Goal: Information Seeking & Learning: Learn about a topic

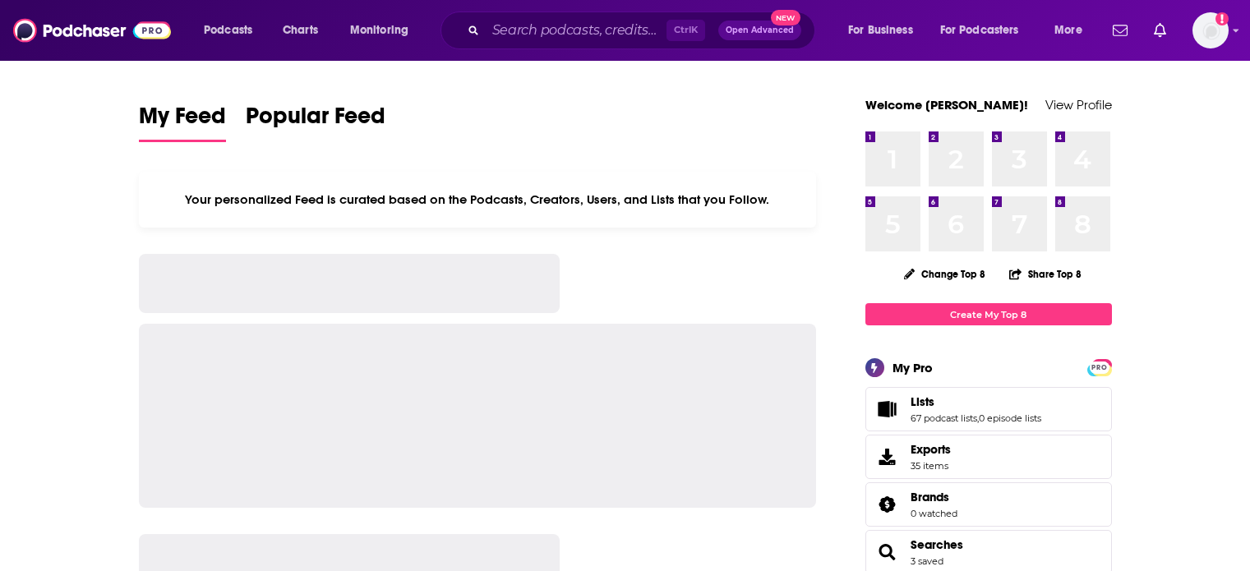
click at [548, 15] on div "Ctrl K Open Advanced New" at bounding box center [627, 31] width 375 height 38
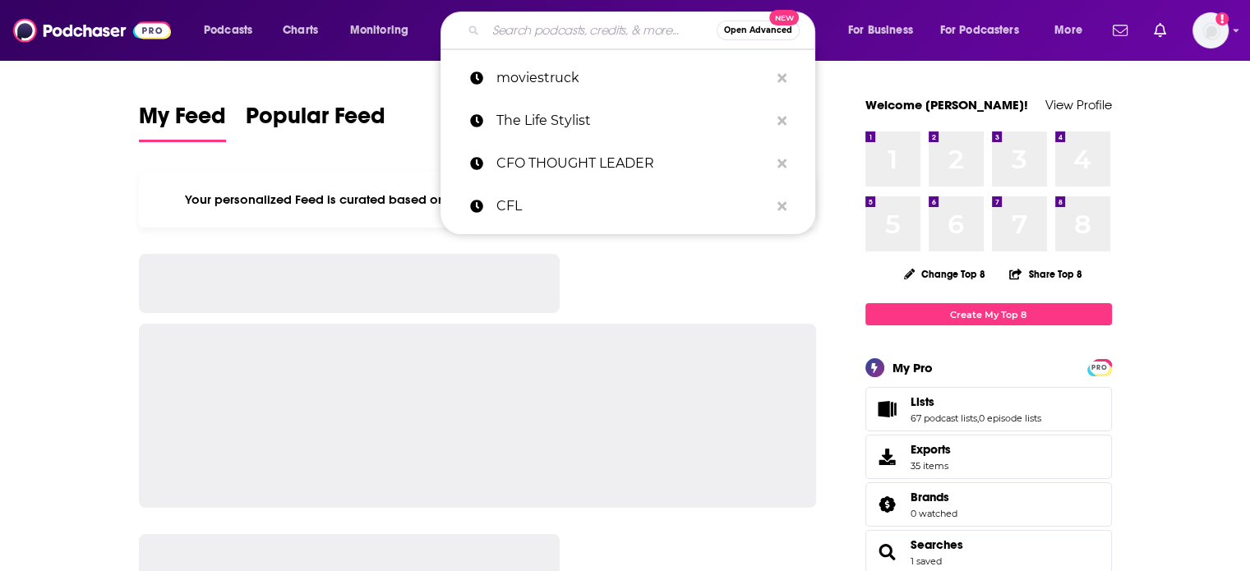
click at [526, 25] on input "Search podcasts, credits, & more..." at bounding box center [601, 30] width 231 height 26
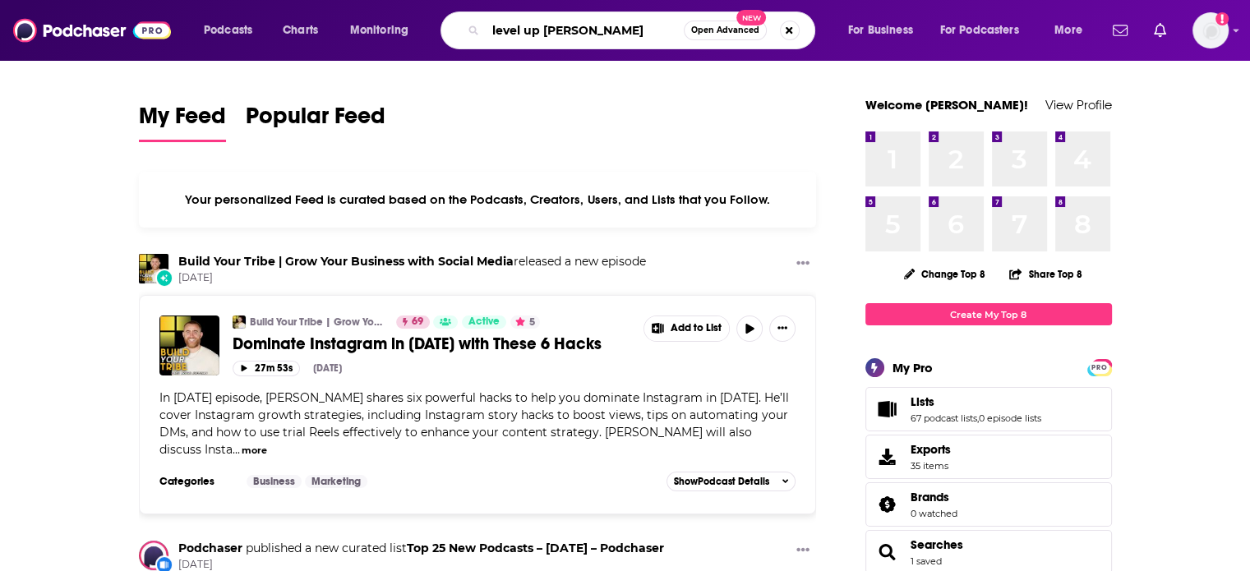
type input "level up [PERSON_NAME]"
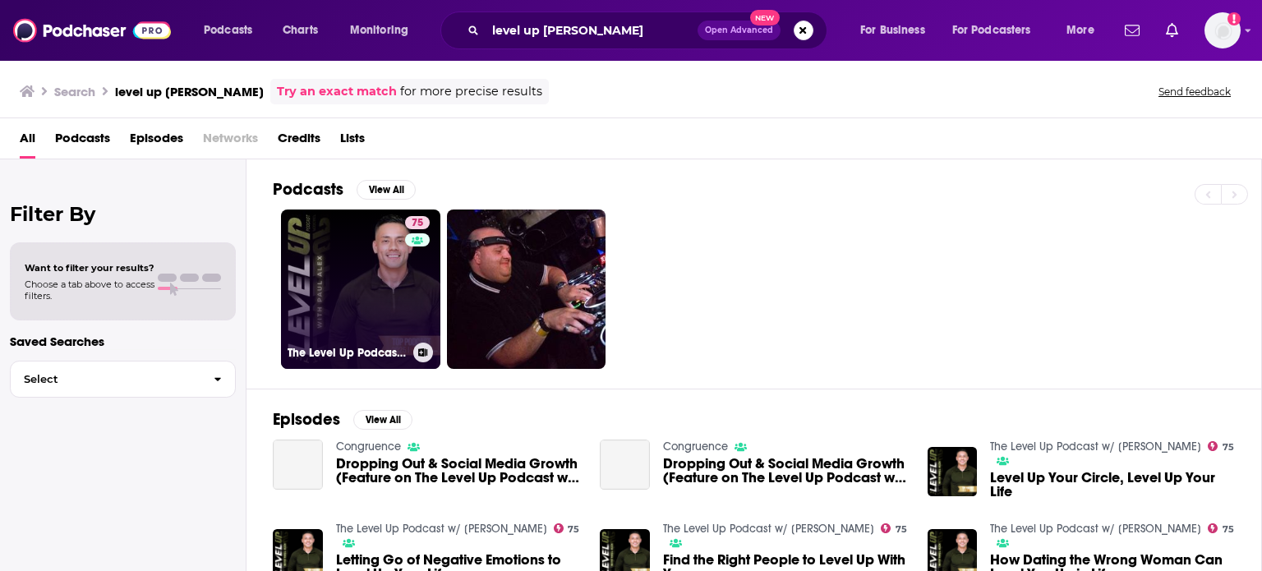
click at [401, 273] on link "75 The Level Up Podcast w/ [PERSON_NAME]" at bounding box center [360, 289] width 159 height 159
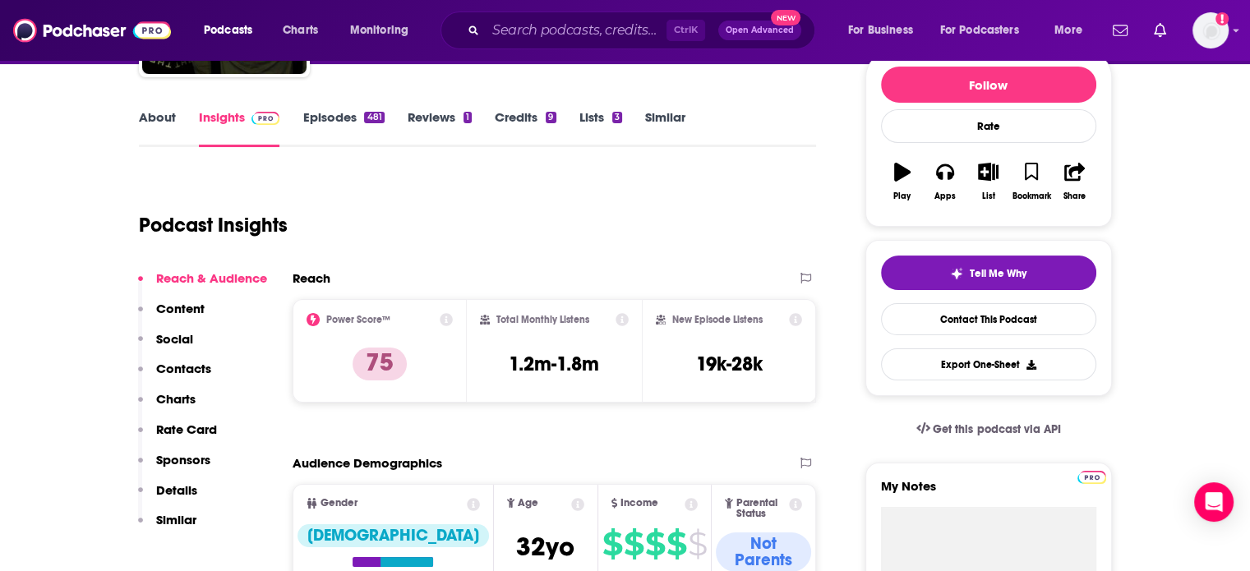
scroll to position [230, 0]
